Goal: Task Accomplishment & Management: Use online tool/utility

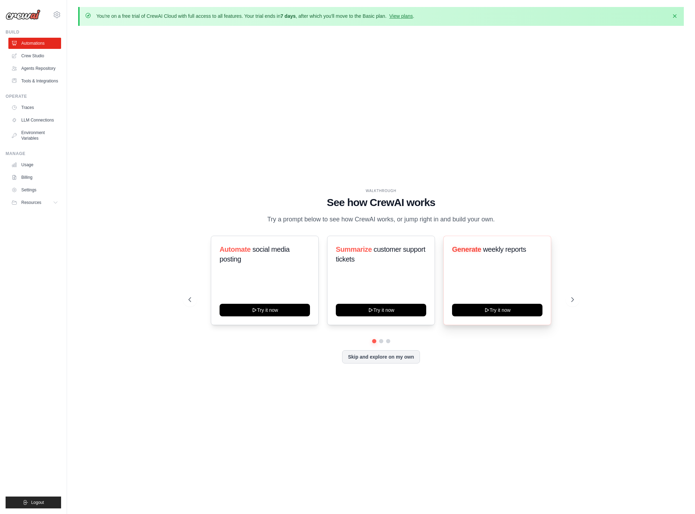
click at [516, 249] on span "weekly reports" at bounding box center [504, 249] width 43 height 8
click at [501, 244] on div "Generate weekly reports Try it now" at bounding box center [497, 280] width 108 height 89
click at [573, 300] on icon at bounding box center [573, 299] width 2 height 4
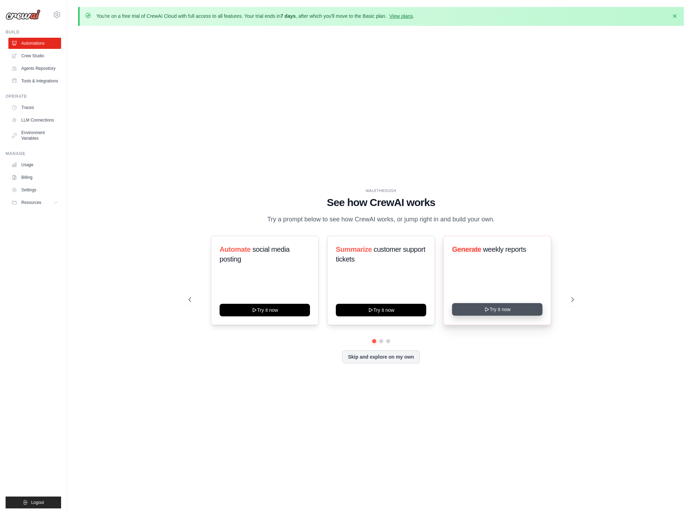
click at [517, 309] on button "Try it now" at bounding box center [497, 309] width 90 height 13
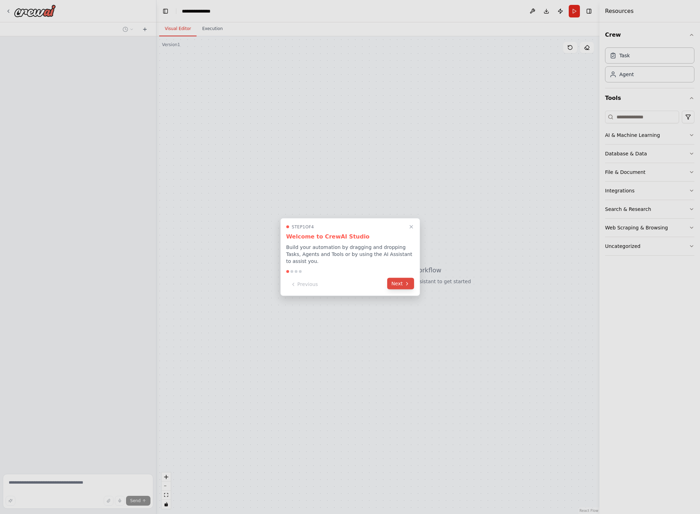
click at [407, 285] on icon at bounding box center [407, 284] width 6 height 6
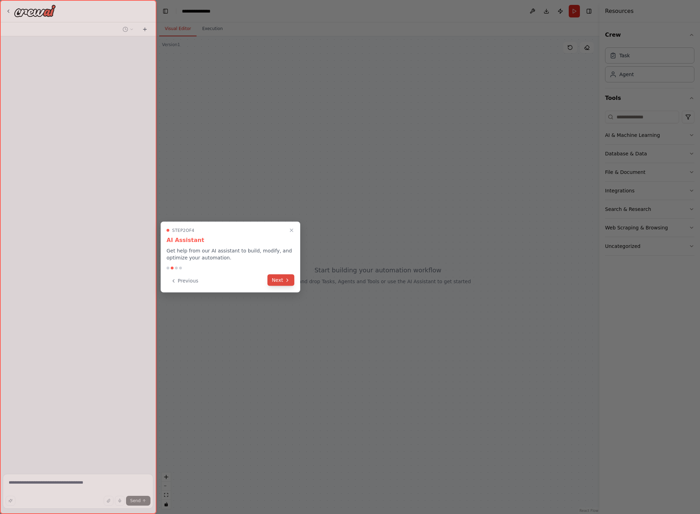
click at [285, 282] on icon at bounding box center [287, 280] width 6 height 6
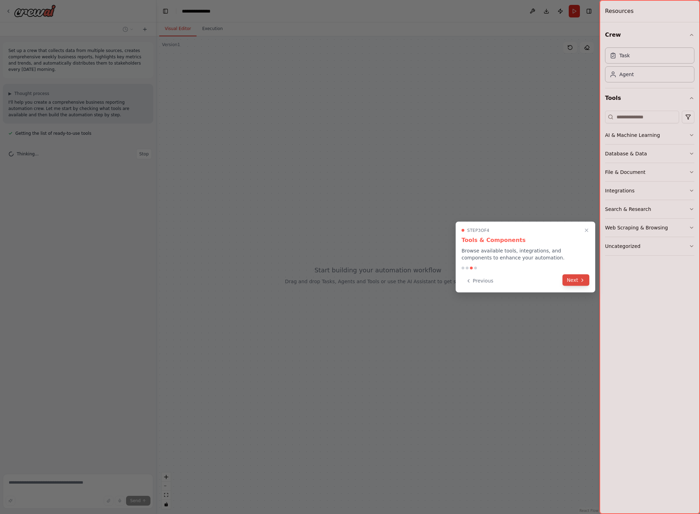
click at [572, 285] on button "Next" at bounding box center [575, 280] width 27 height 12
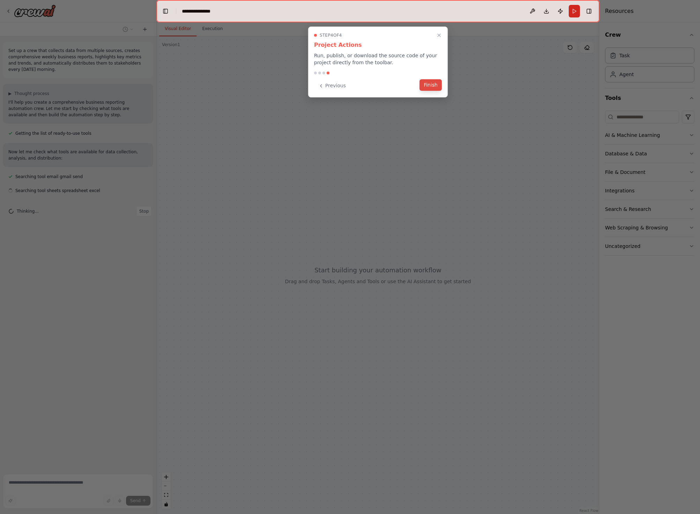
click at [433, 85] on button "Finish" at bounding box center [430, 85] width 22 height 12
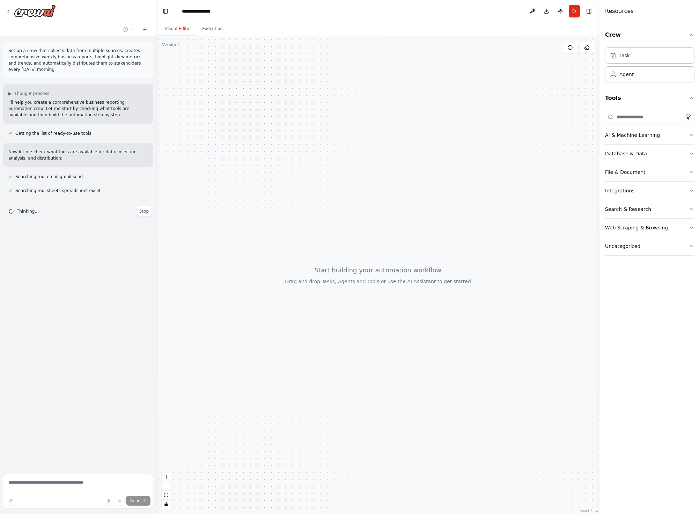
click at [684, 154] on button "Database & Data" at bounding box center [649, 153] width 89 height 18
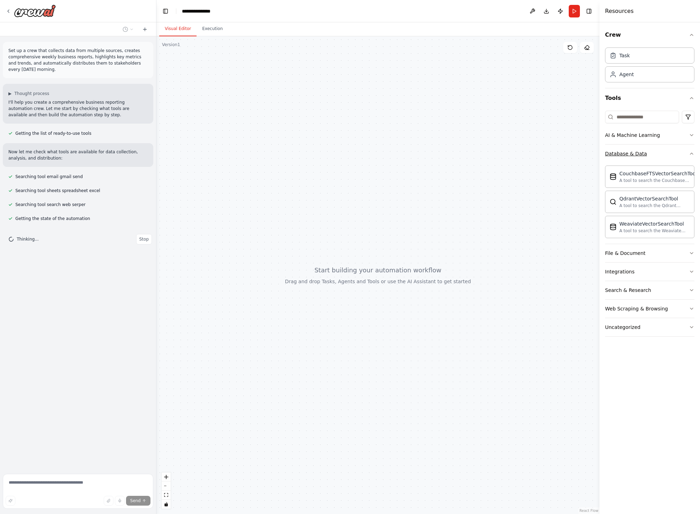
click at [687, 154] on button "Database & Data" at bounding box center [649, 153] width 89 height 18
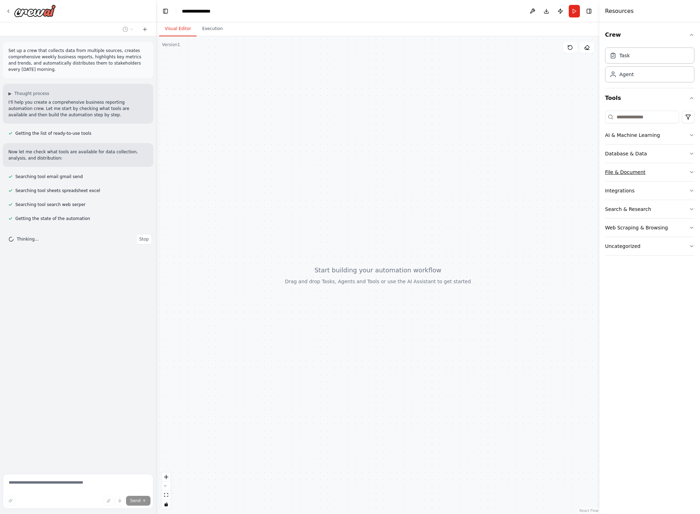
click at [665, 170] on button "File & Document" at bounding box center [649, 172] width 89 height 18
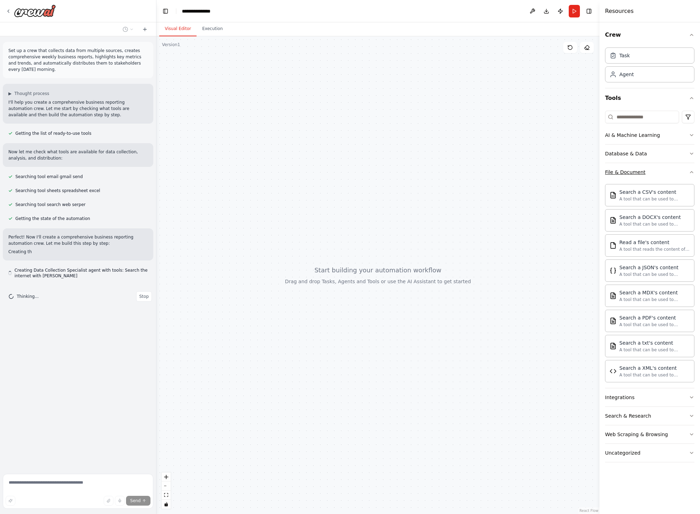
click at [665, 170] on button "File & Document" at bounding box center [649, 172] width 89 height 18
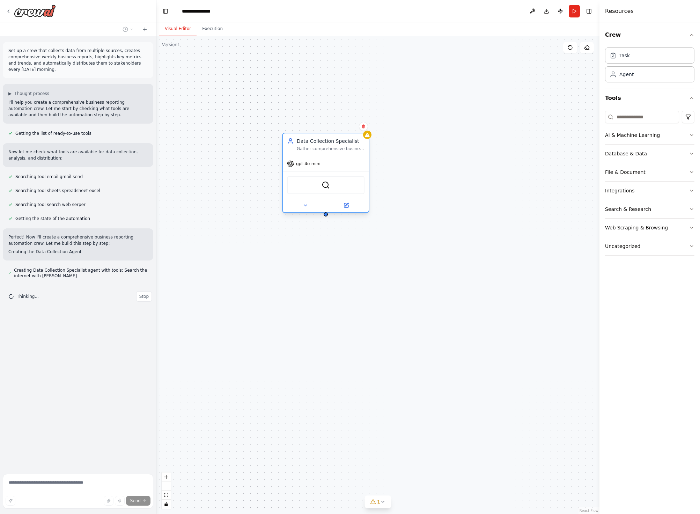
drag, startPoint x: 353, startPoint y: 88, endPoint x: 340, endPoint y: 147, distance: 60.4
click at [340, 147] on div "Gather comprehensive business data from multiple sources including market trend…" at bounding box center [331, 149] width 68 height 6
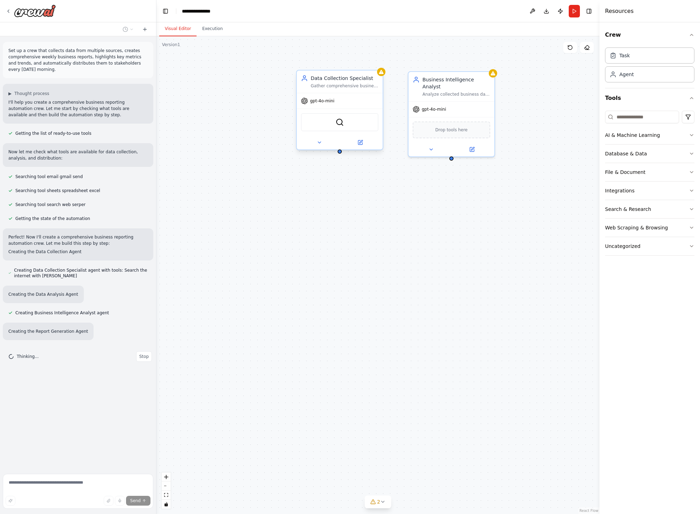
click at [337, 88] on div "Gather comprehensive business data from multiple sources including market trend…" at bounding box center [345, 86] width 68 height 6
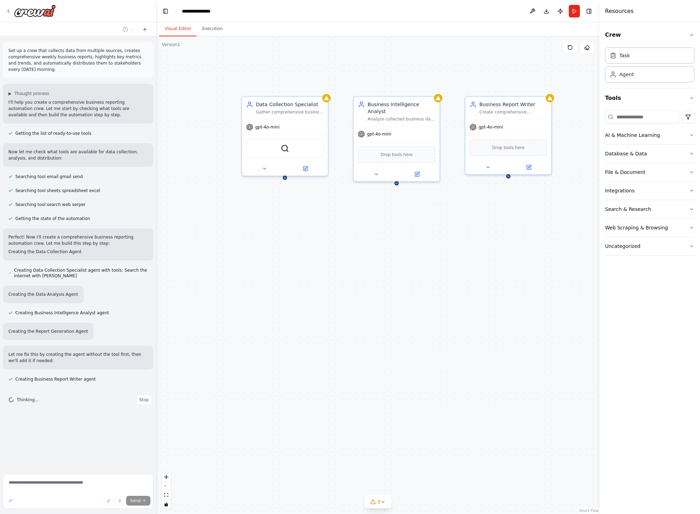
drag, startPoint x: 493, startPoint y: 183, endPoint x: 437, endPoint y: 209, distance: 61.8
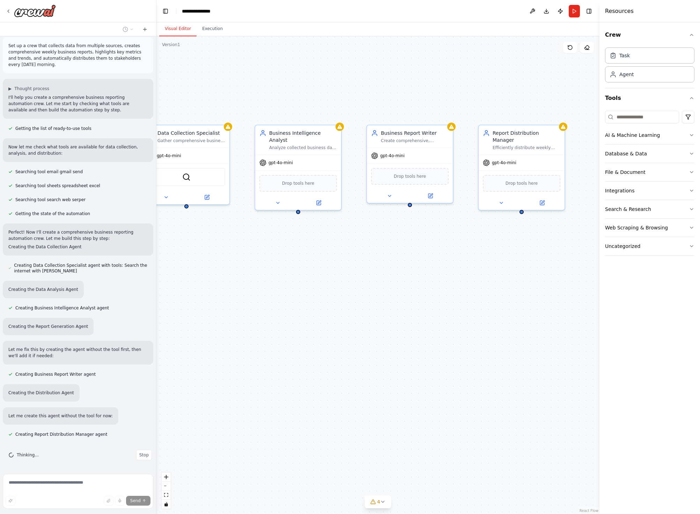
drag, startPoint x: 448, startPoint y: 225, endPoint x: 359, endPoint y: 243, distance: 91.0
click at [359, 243] on div "Data Collection Specialist Gather comprehensive business data from multiple sou…" at bounding box center [377, 274] width 443 height 477
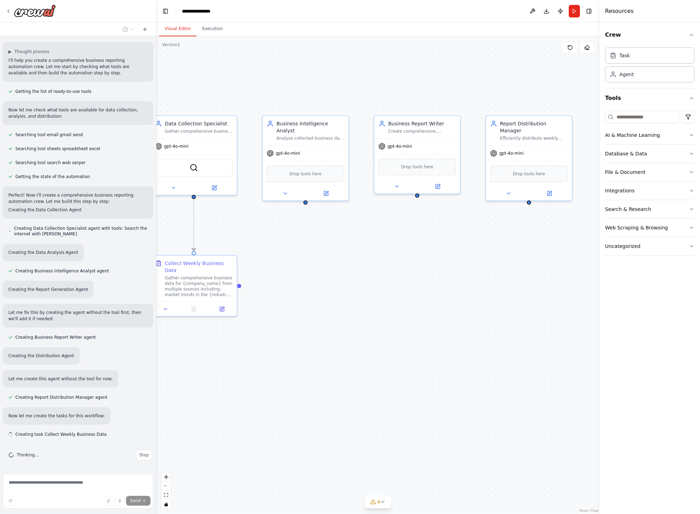
scroll to position [50, 0]
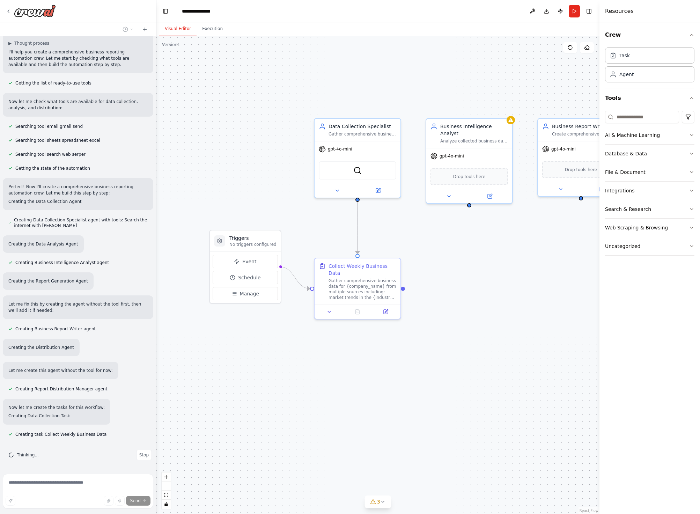
drag, startPoint x: 361, startPoint y: 243, endPoint x: 523, endPoint y: 245, distance: 161.6
click at [523, 245] on div ".deletable-edge-delete-btn { width: 20px; height: 20px; border: 0px solid #ffff…" at bounding box center [377, 274] width 443 height 477
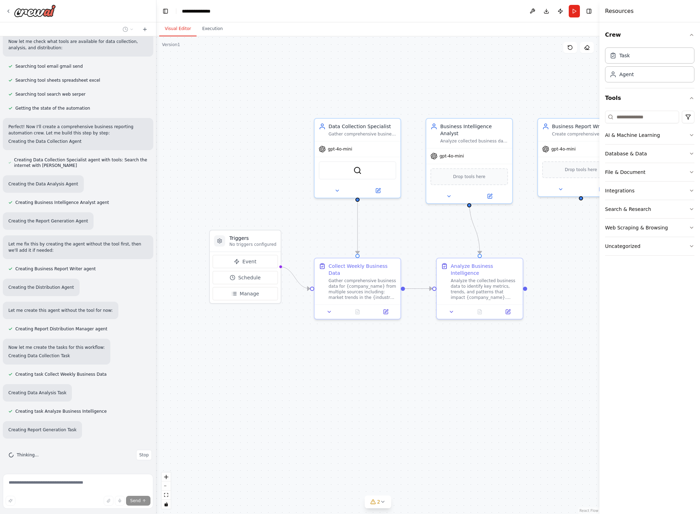
scroll to position [124, 0]
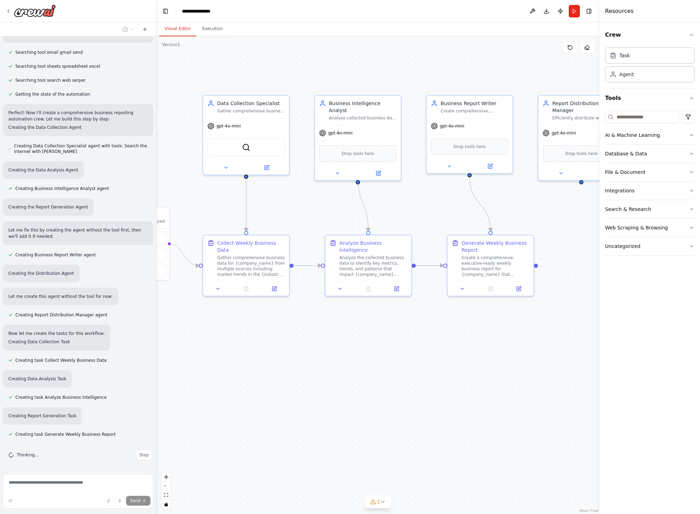
drag, startPoint x: 536, startPoint y: 238, endPoint x: 425, endPoint y: 215, distance: 113.3
click at [425, 215] on div ".deletable-edge-delete-btn { width: 20px; height: 20px; border: 0px solid #ffff…" at bounding box center [377, 274] width 443 height 477
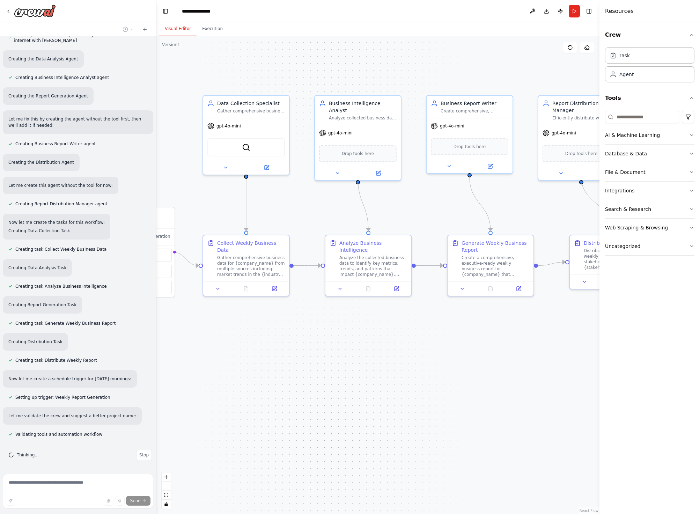
scroll to position [249, 0]
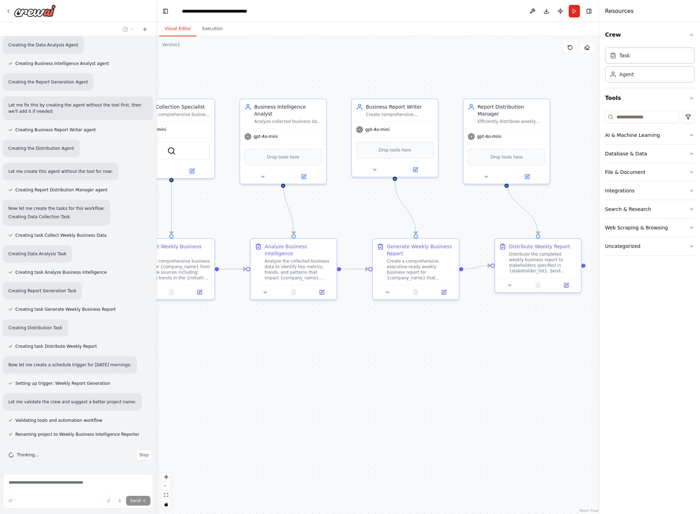
drag, startPoint x: 358, startPoint y: 364, endPoint x: 283, endPoint y: 367, distance: 75.4
click at [283, 367] on div ".deletable-edge-delete-btn { width: 20px; height: 20px; border: 0px solid #ffff…" at bounding box center [377, 274] width 443 height 477
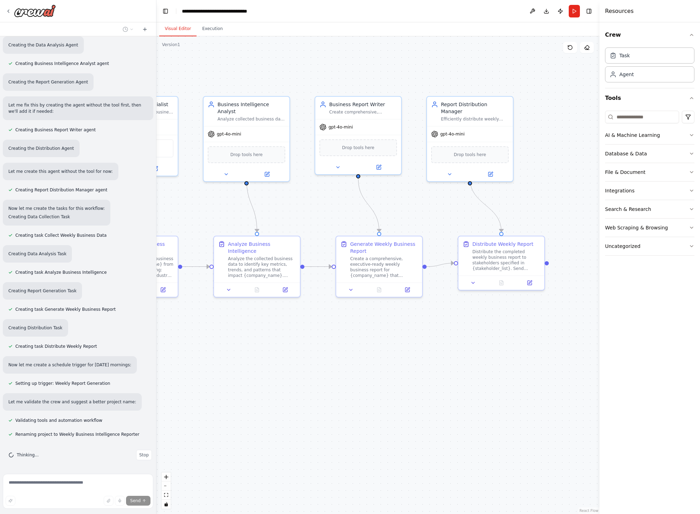
drag, startPoint x: 494, startPoint y: 354, endPoint x: 434, endPoint y: 353, distance: 60.0
click at [444, 352] on div ".deletable-edge-delete-btn { width: 20px; height: 20px; border: 0px solid #ffff…" at bounding box center [377, 274] width 443 height 477
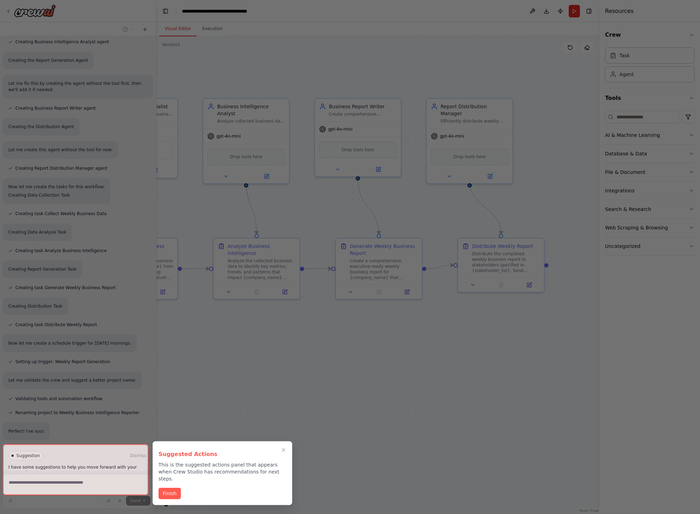
scroll to position [272, 0]
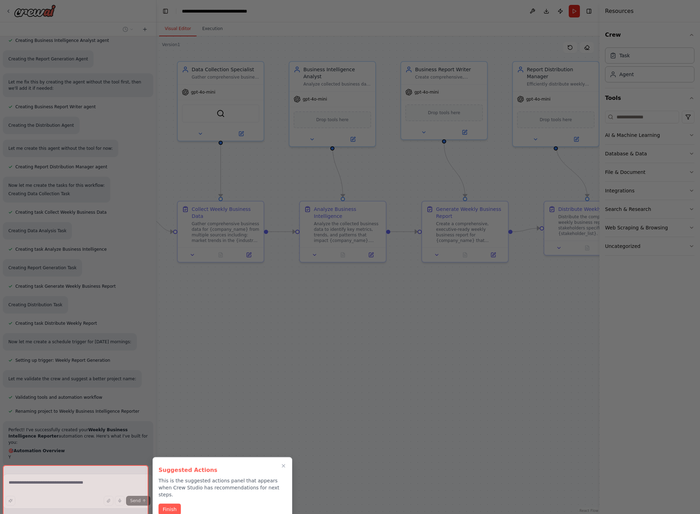
drag, startPoint x: 306, startPoint y: 354, endPoint x: 403, endPoint y: 319, distance: 103.0
click at [403, 319] on div "Set up a crew that collects data from multiple sources, creates comprehensive w…" at bounding box center [350, 257] width 700 height 514
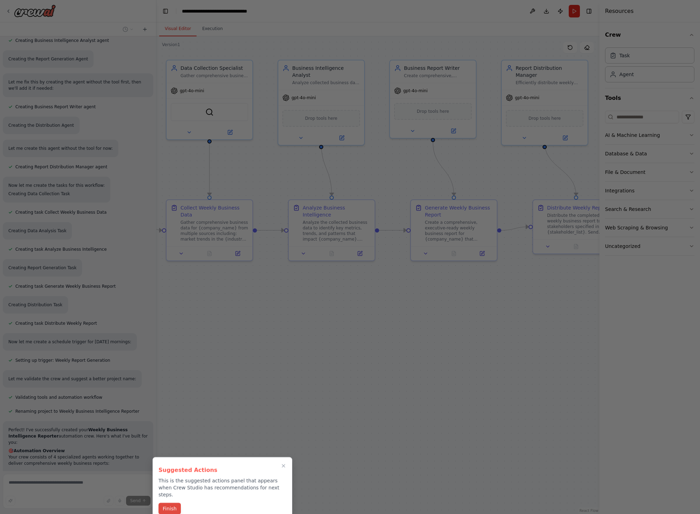
click at [174, 502] on button "Finish" at bounding box center [169, 508] width 22 height 12
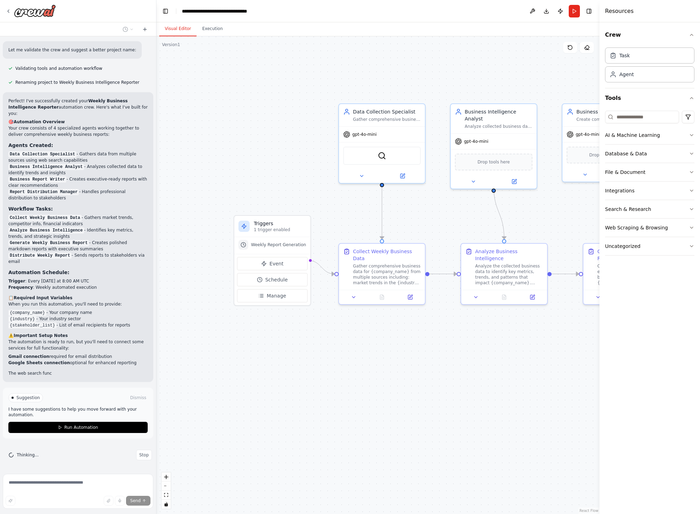
drag, startPoint x: 226, startPoint y: 346, endPoint x: 392, endPoint y: 388, distance: 171.3
click at [392, 388] on div ".deletable-edge-delete-btn { width: 20px; height: 20px; border: 0px solid #ffff…" at bounding box center [377, 274] width 443 height 477
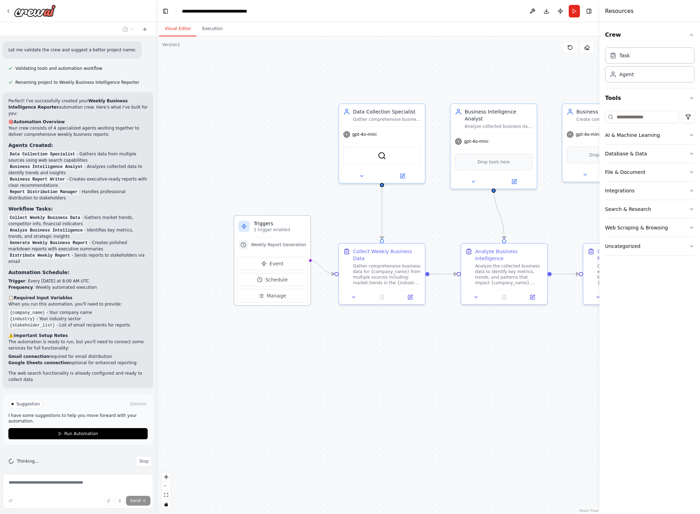
scroll to position [607, 0]
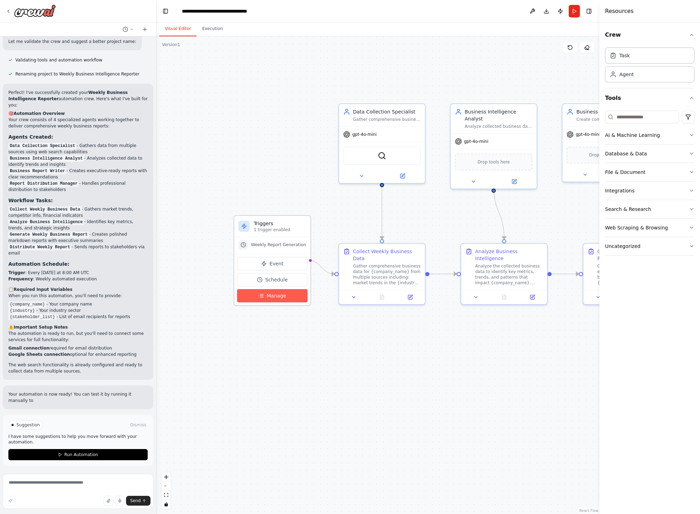
click at [276, 293] on span "Manage" at bounding box center [277, 295] width 20 height 7
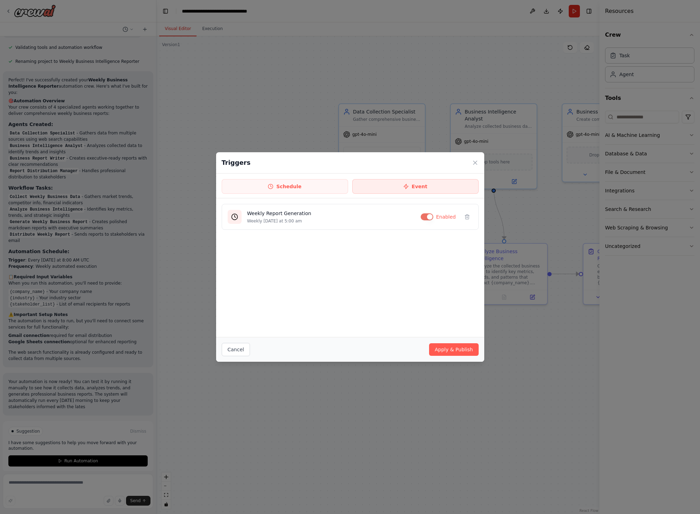
scroll to position [628, 0]
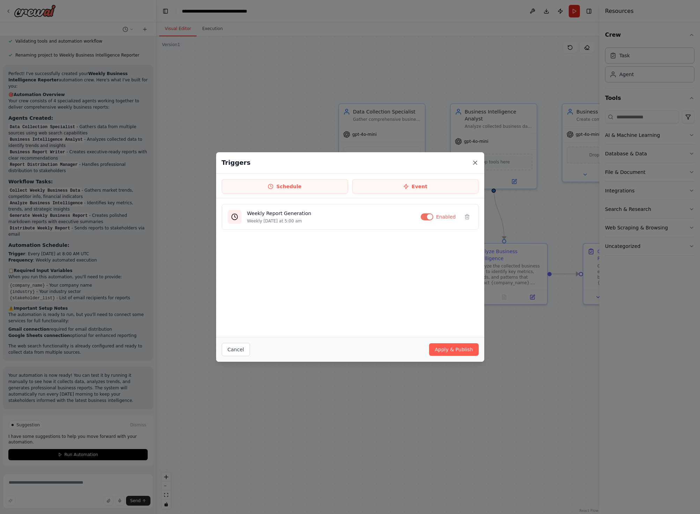
click at [473, 162] on icon at bounding box center [474, 162] width 7 height 7
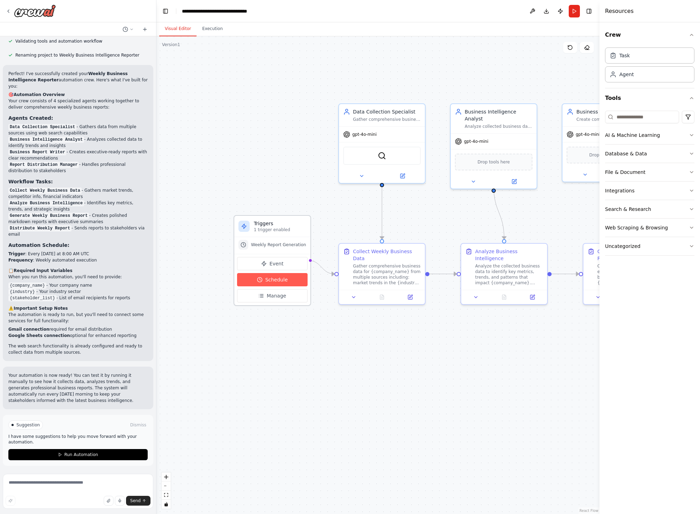
click at [274, 281] on span "Schedule" at bounding box center [276, 279] width 22 height 7
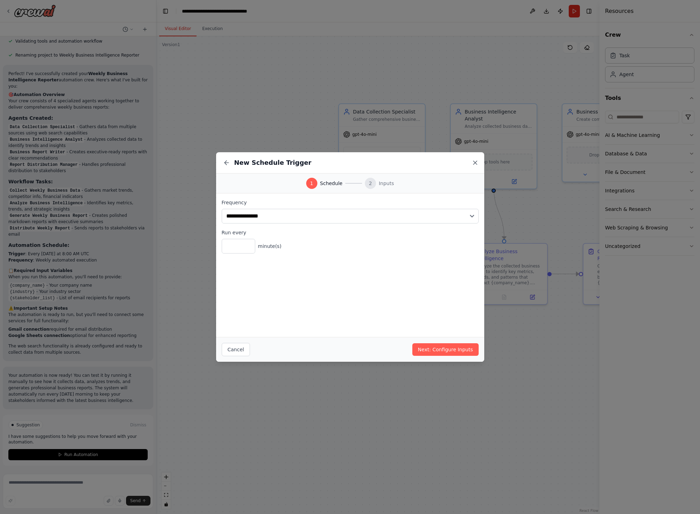
click at [474, 162] on icon at bounding box center [474, 162] width 3 height 3
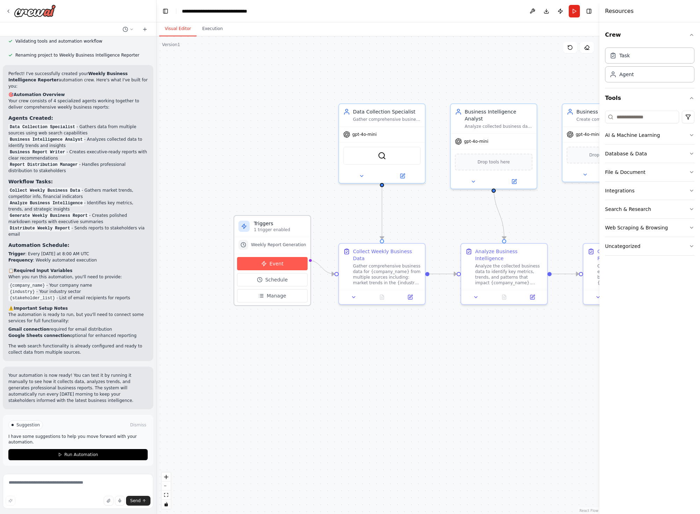
click at [278, 261] on span "Event" at bounding box center [276, 263] width 14 height 7
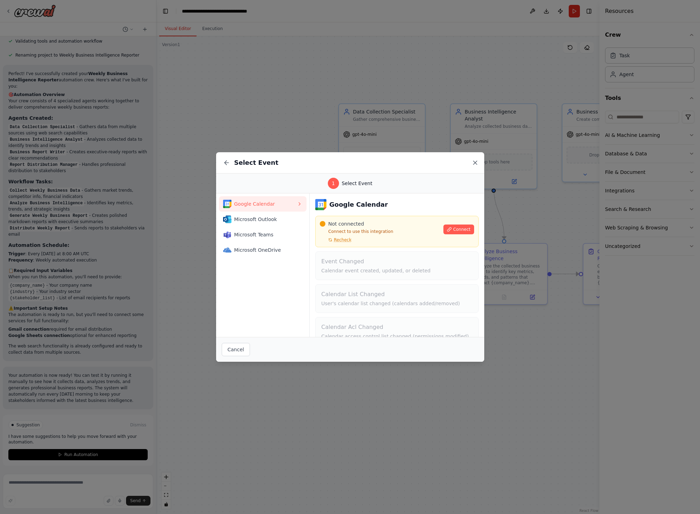
click at [476, 161] on icon at bounding box center [474, 162] width 3 height 3
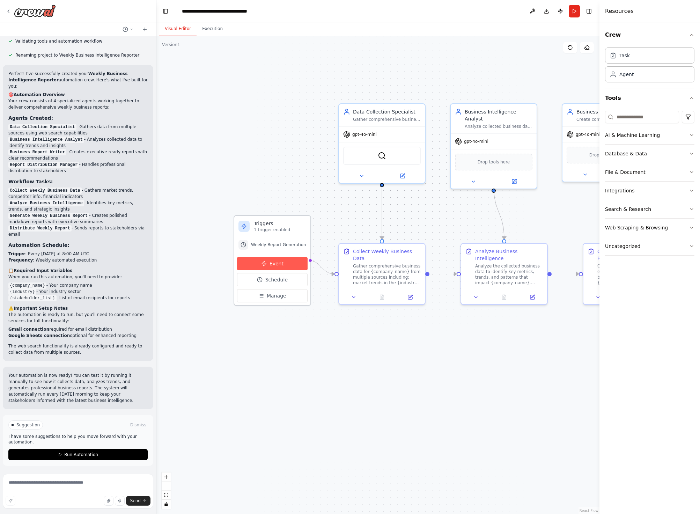
click at [275, 261] on span "Event" at bounding box center [276, 263] width 14 height 7
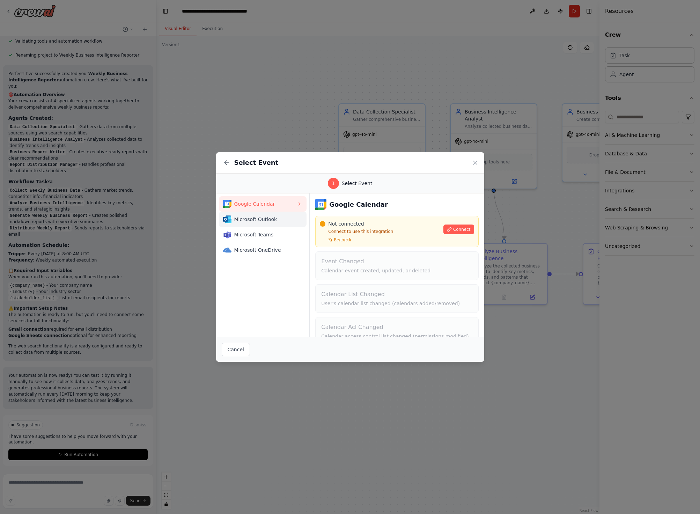
click at [265, 220] on span "Microsoft Outlook" at bounding box center [265, 219] width 63 height 7
click at [222, 162] on button at bounding box center [227, 163] width 10 height 10
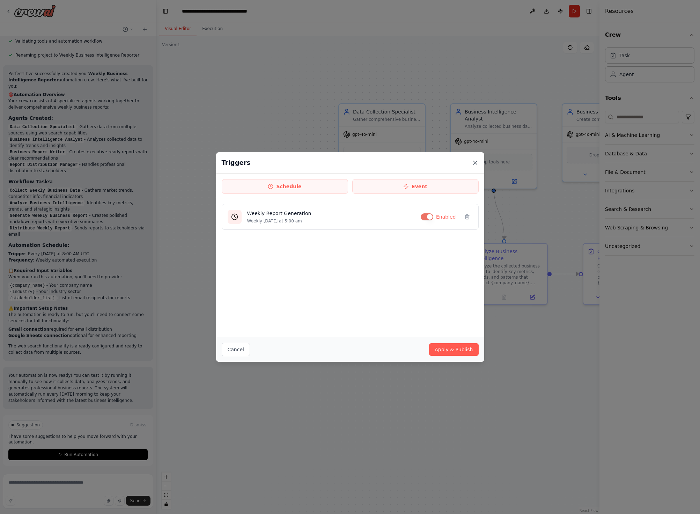
click at [476, 160] on icon at bounding box center [474, 162] width 7 height 7
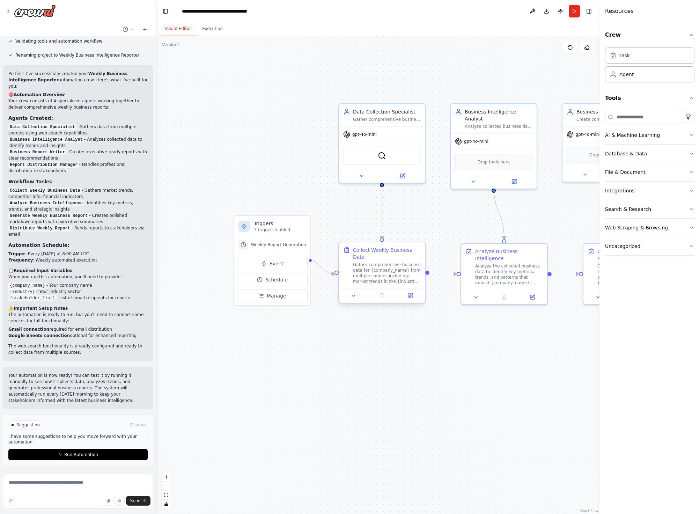
click at [379, 266] on div "Gather comprehensive business data for {company_name} from multiple sources inc…" at bounding box center [387, 273] width 68 height 22
click at [380, 258] on div "Collect Weekly Business Data" at bounding box center [387, 253] width 68 height 14
click at [409, 294] on icon at bounding box center [410, 295] width 4 height 4
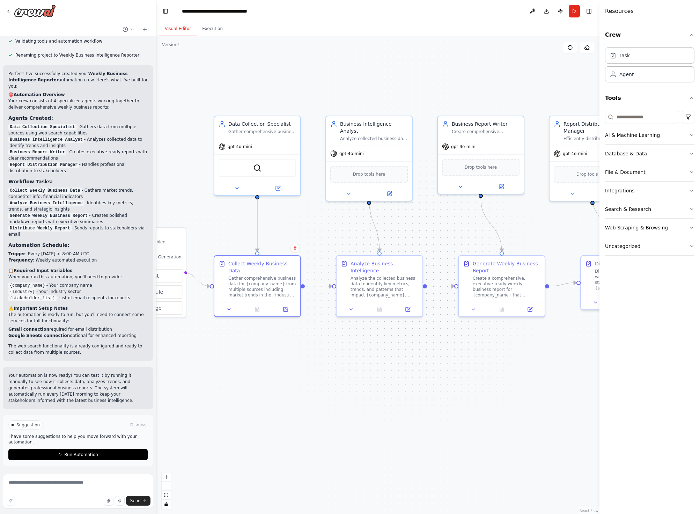
drag, startPoint x: 468, startPoint y: 318, endPoint x: 343, endPoint y: 330, distance: 125.2
click at [343, 330] on div ".deletable-edge-delete-btn { width: 20px; height: 20px; border: 0px solid #ffff…" at bounding box center [377, 274] width 443 height 477
click at [408, 307] on icon at bounding box center [408, 306] width 3 height 3
click at [298, 55] on div ".deletable-edge-delete-btn { width: 20px; height: 20px; border: 0px solid #ffff…" at bounding box center [377, 274] width 443 height 477
